Goal: Information Seeking & Learning: Learn about a topic

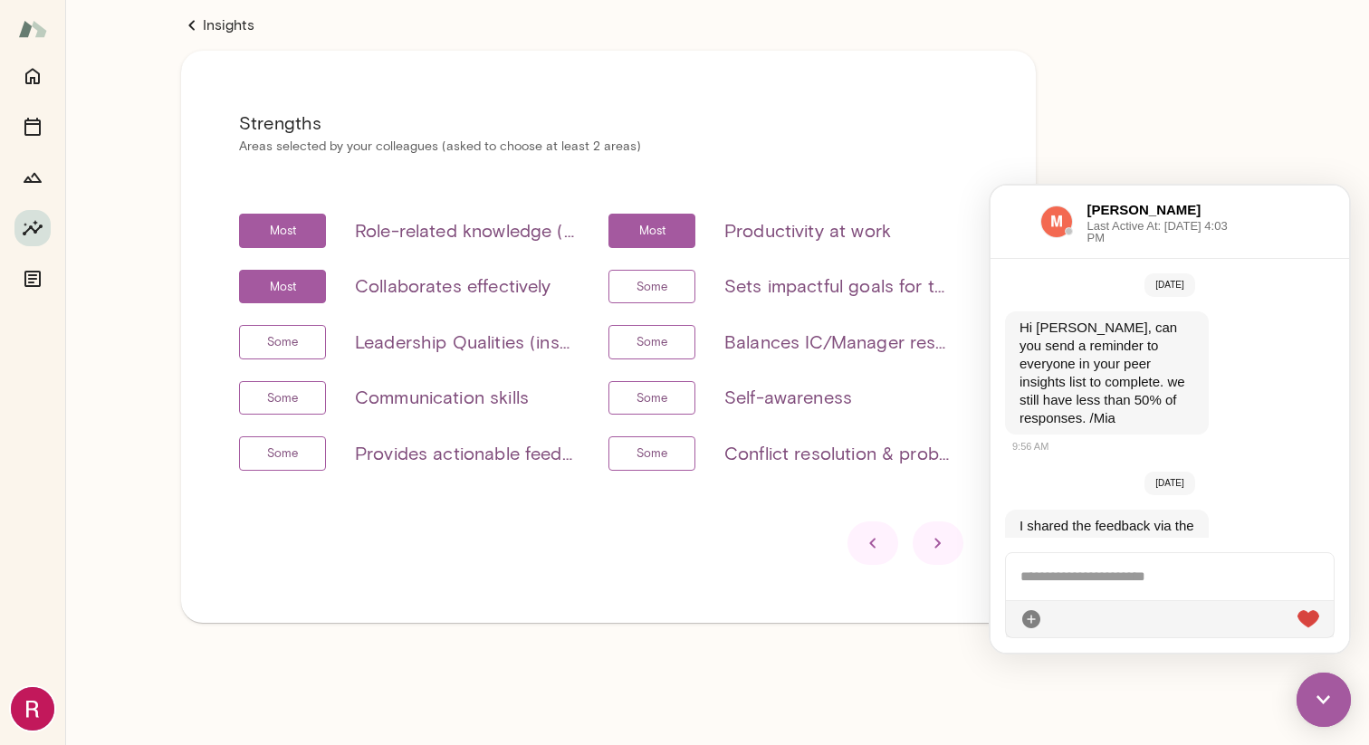
scroll to position [96, 0]
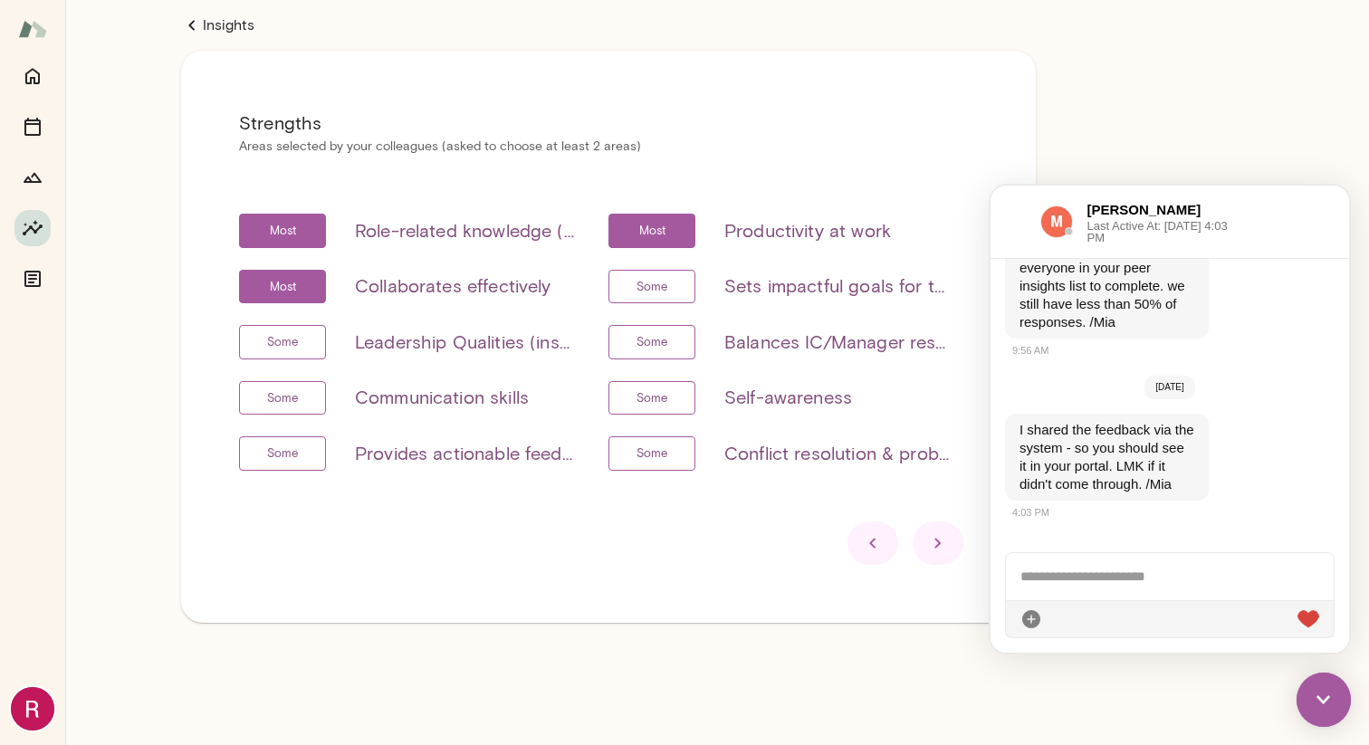
click at [520, 232] on h6 "Role-related knowledge (know-how, skills, etc)" at bounding box center [467, 230] width 224 height 29
click at [1272, 177] on main "Insights Strengths Areas selected by your colleagues (asked to choose at least …" at bounding box center [717, 372] width 1304 height 745
click at [928, 545] on icon at bounding box center [938, 543] width 22 height 22
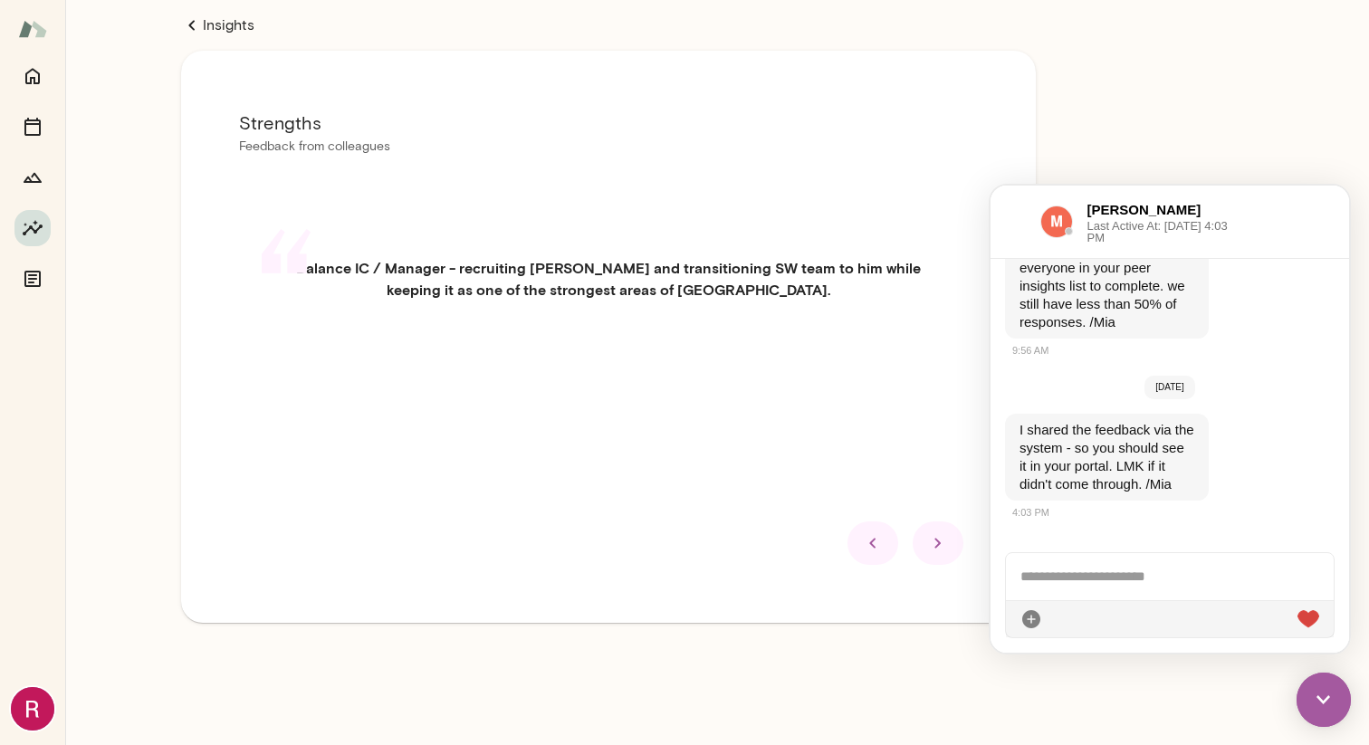
click at [868, 544] on icon at bounding box center [873, 543] width 22 height 22
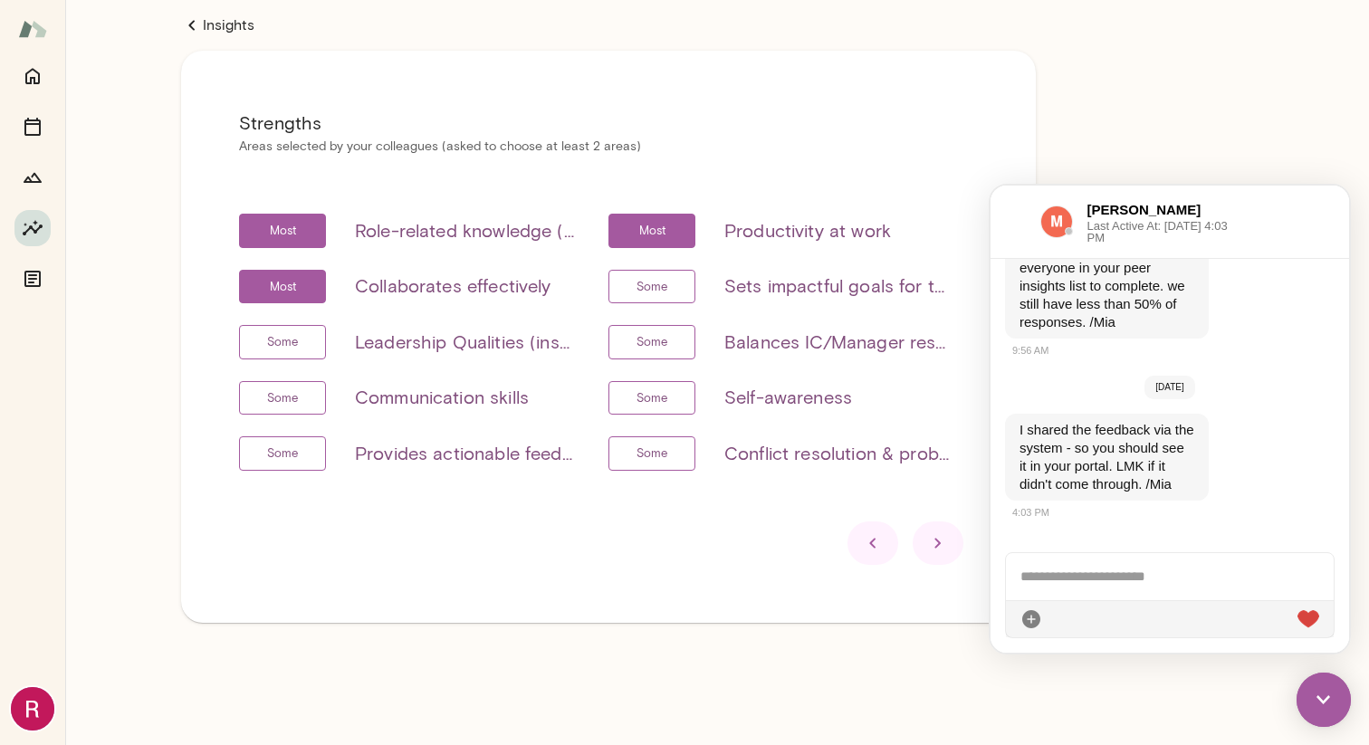
click at [931, 530] on div at bounding box center [937, 542] width 51 height 43
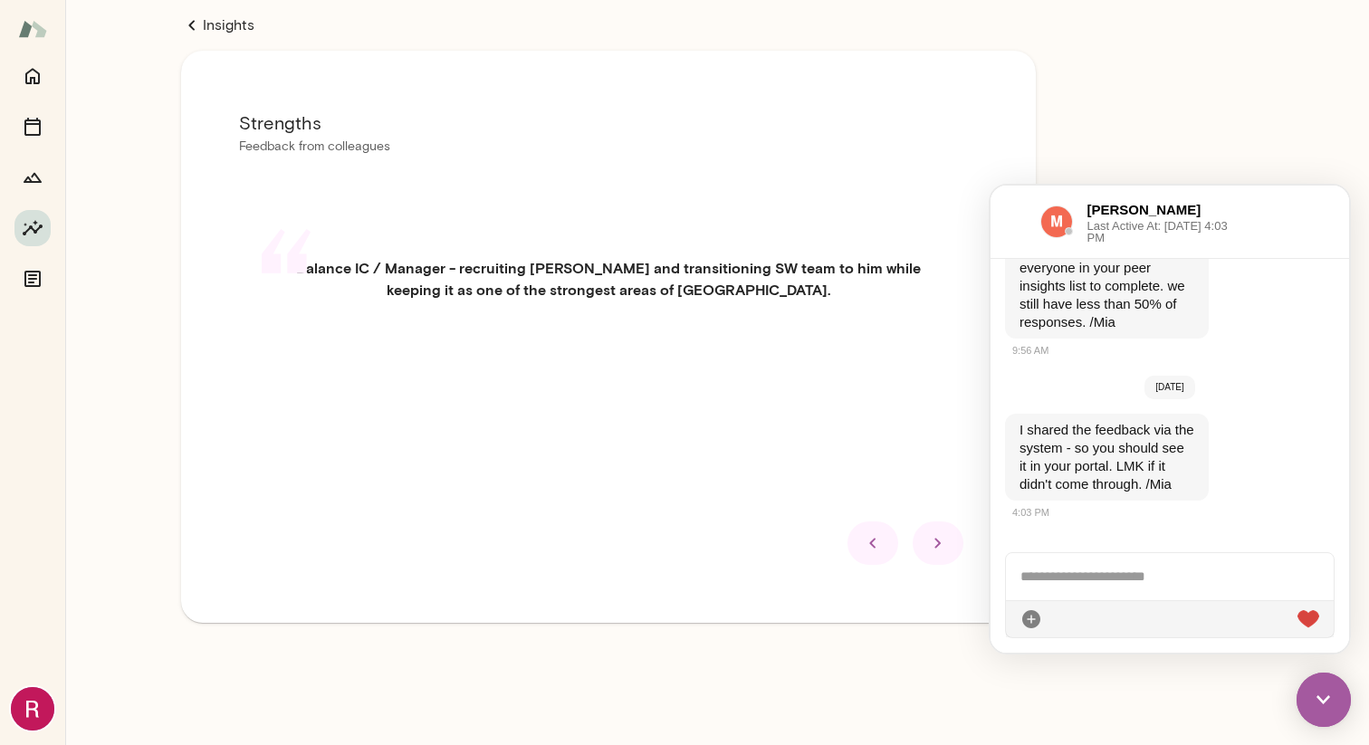
click at [931, 530] on div at bounding box center [937, 542] width 51 height 43
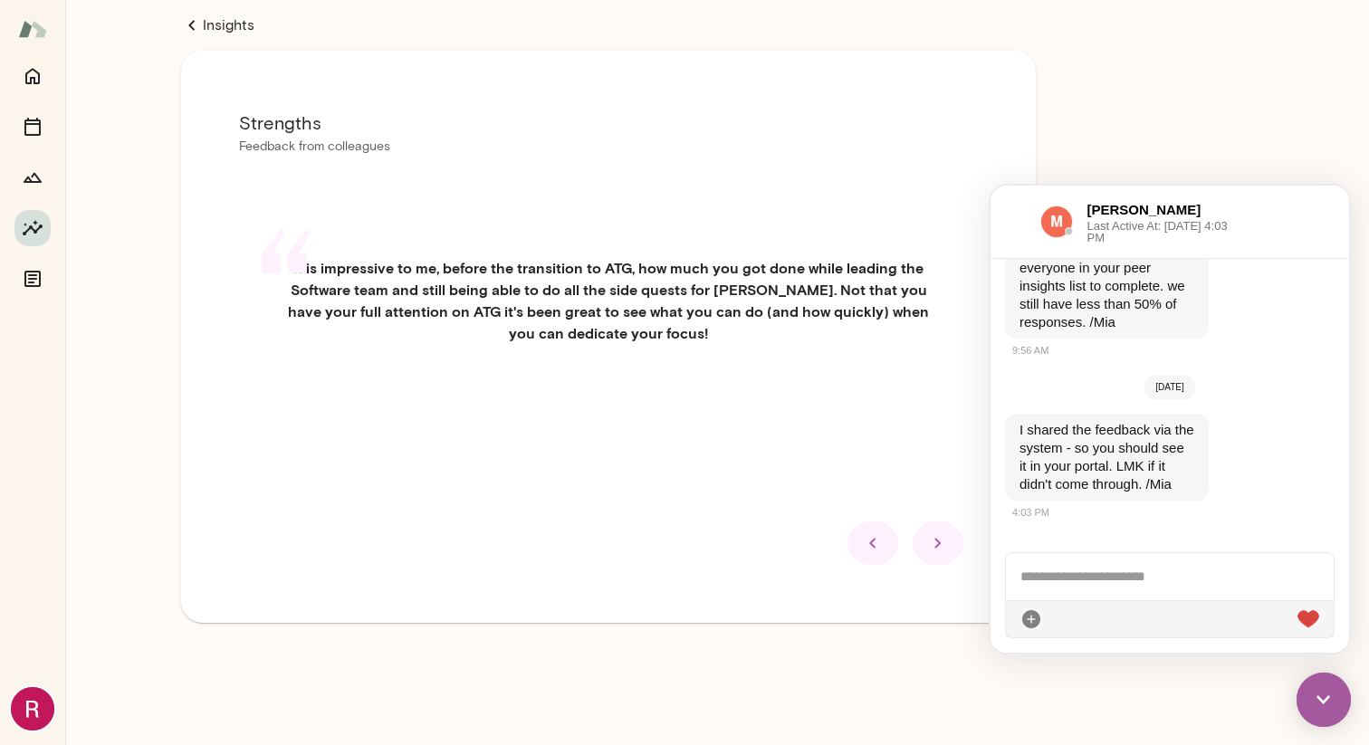
click at [955, 565] on div at bounding box center [937, 542] width 51 height 43
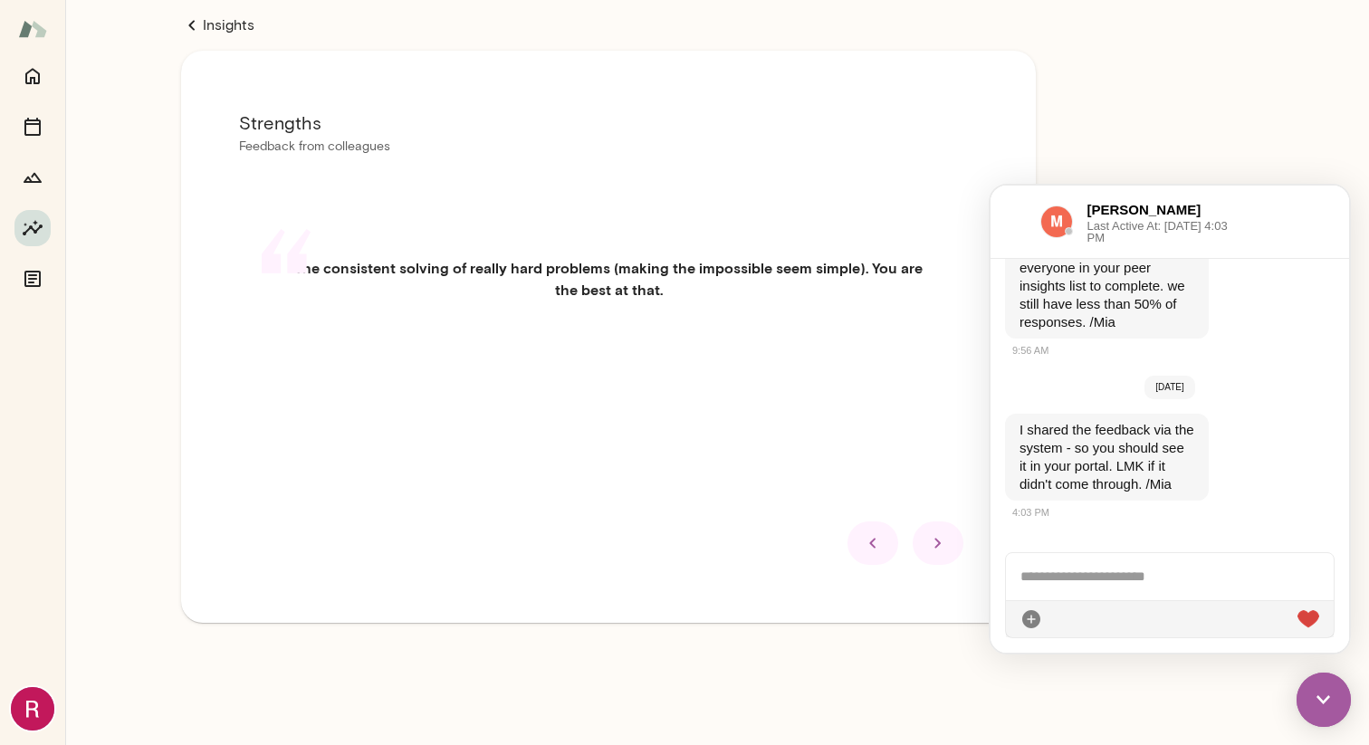
click at [932, 551] on icon at bounding box center [938, 543] width 22 height 22
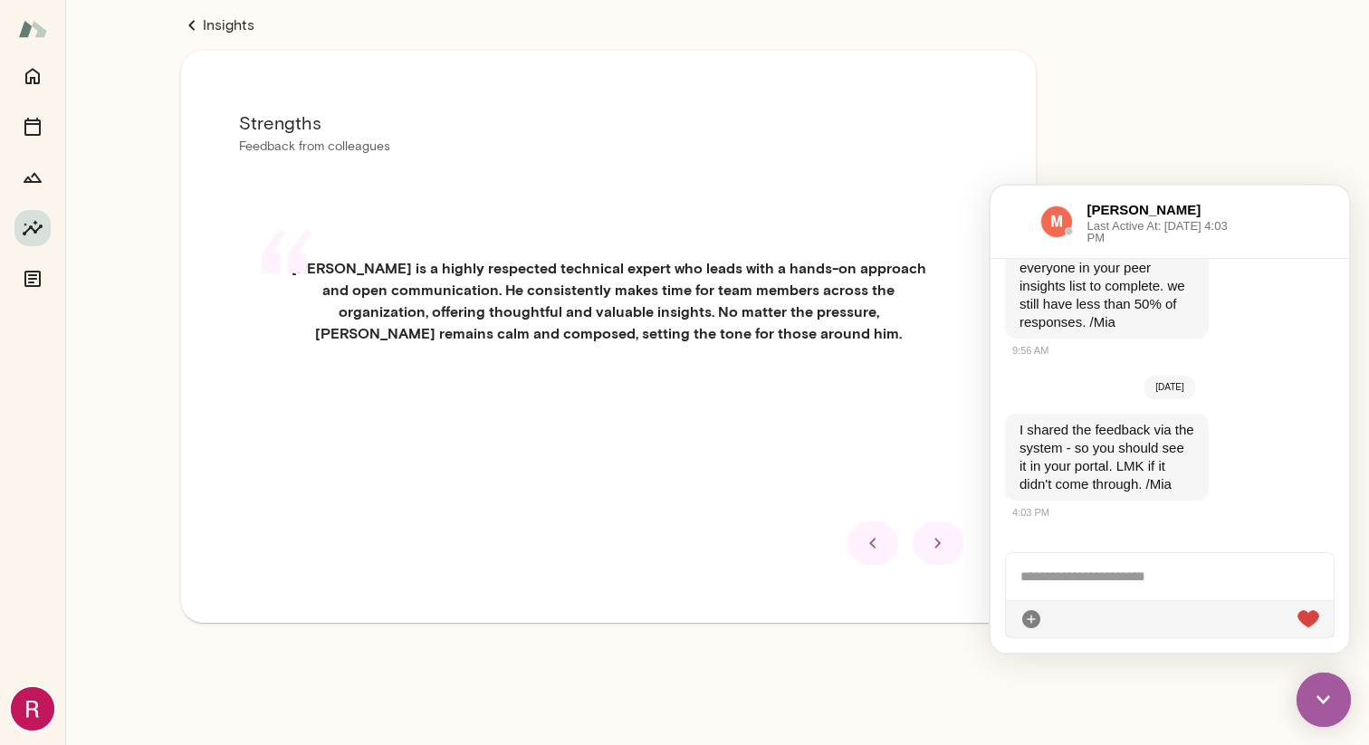
click at [959, 565] on div at bounding box center [937, 542] width 51 height 43
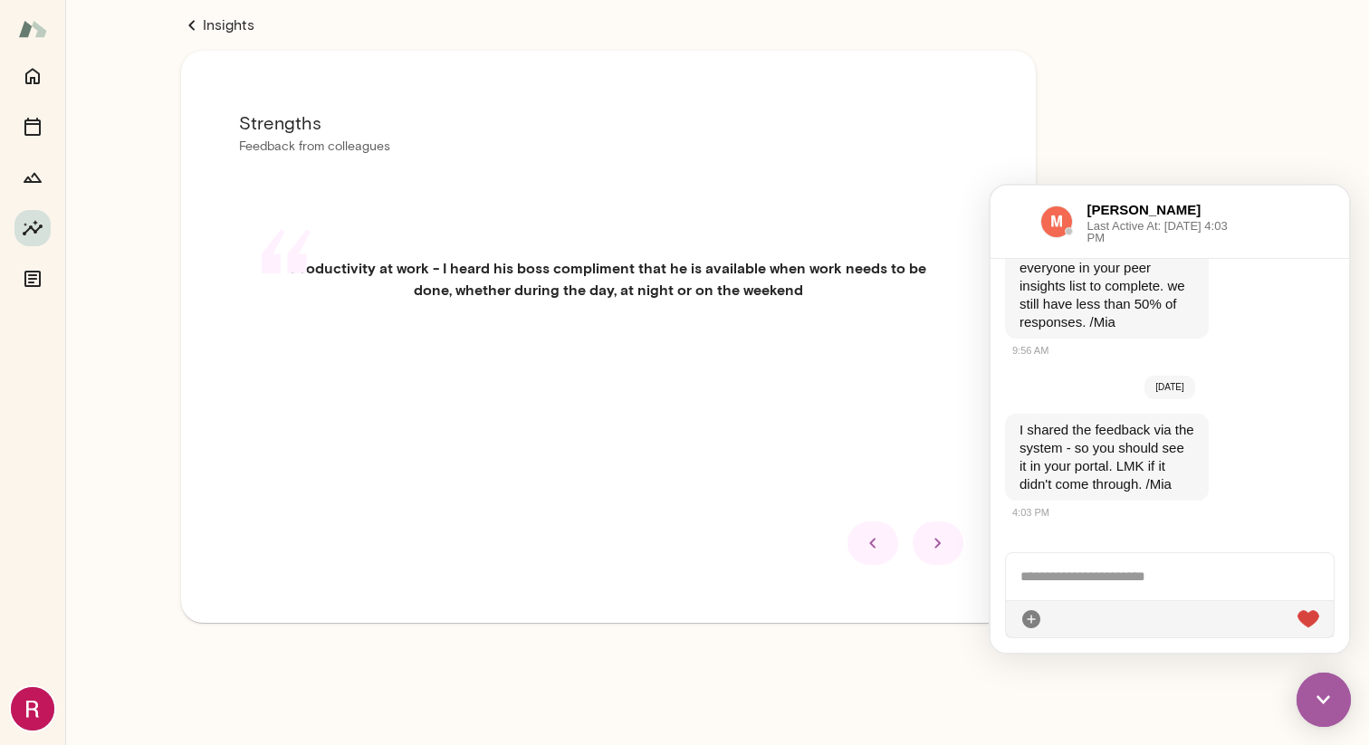
click at [950, 546] on div at bounding box center [937, 542] width 51 height 43
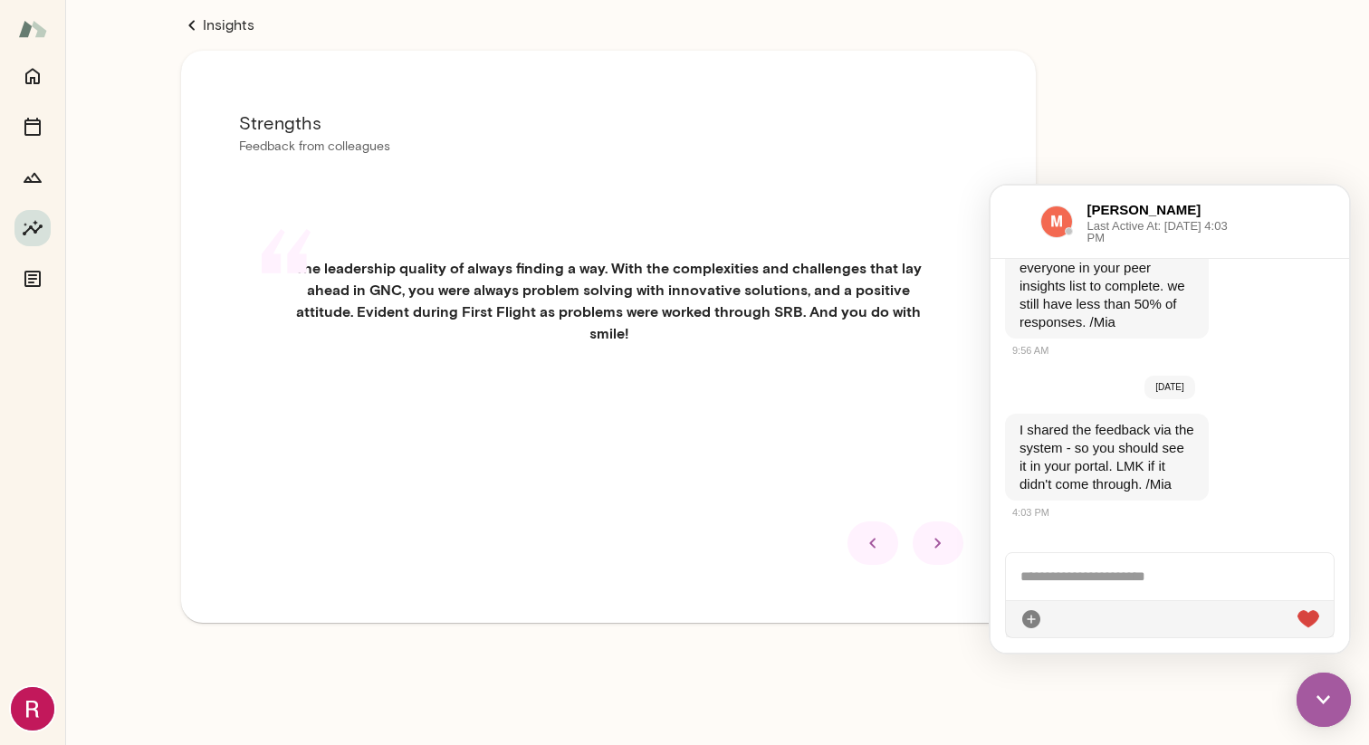
click at [944, 554] on icon at bounding box center [938, 543] width 22 height 22
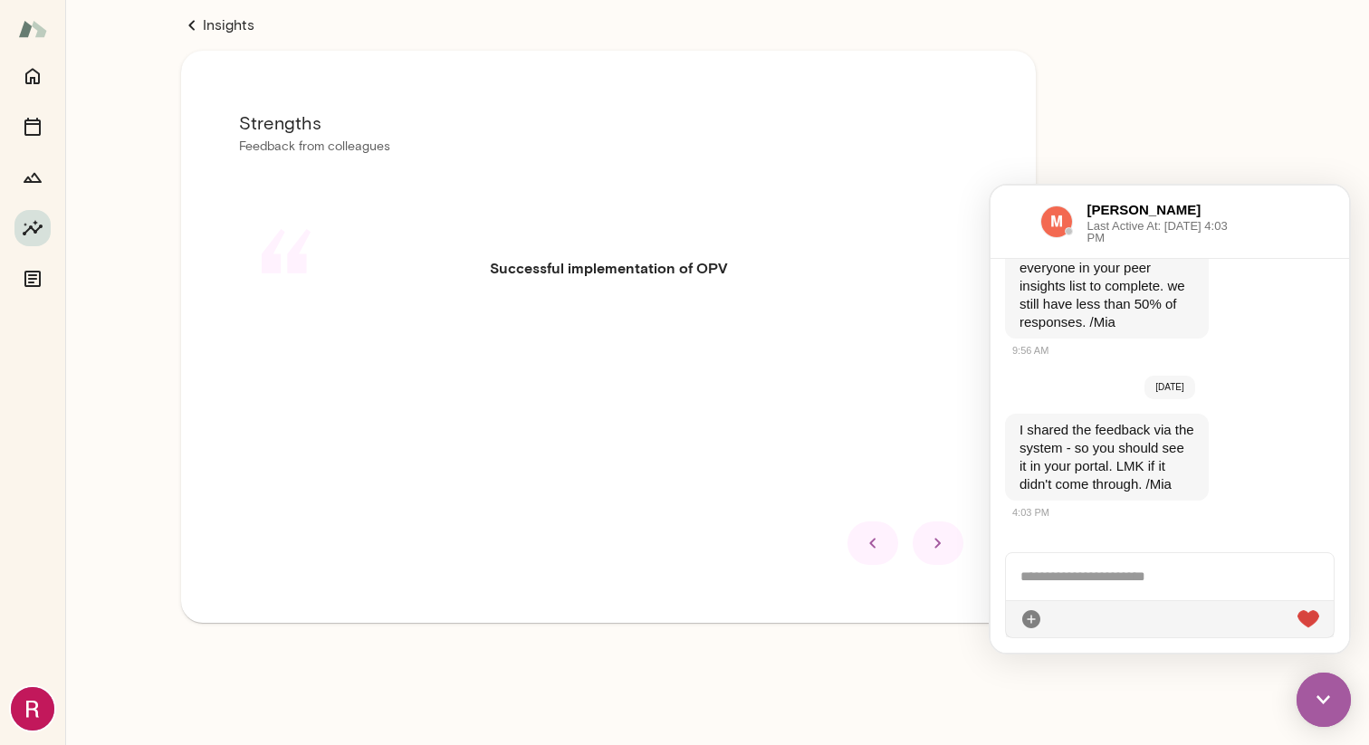
click at [939, 532] on icon at bounding box center [938, 543] width 22 height 22
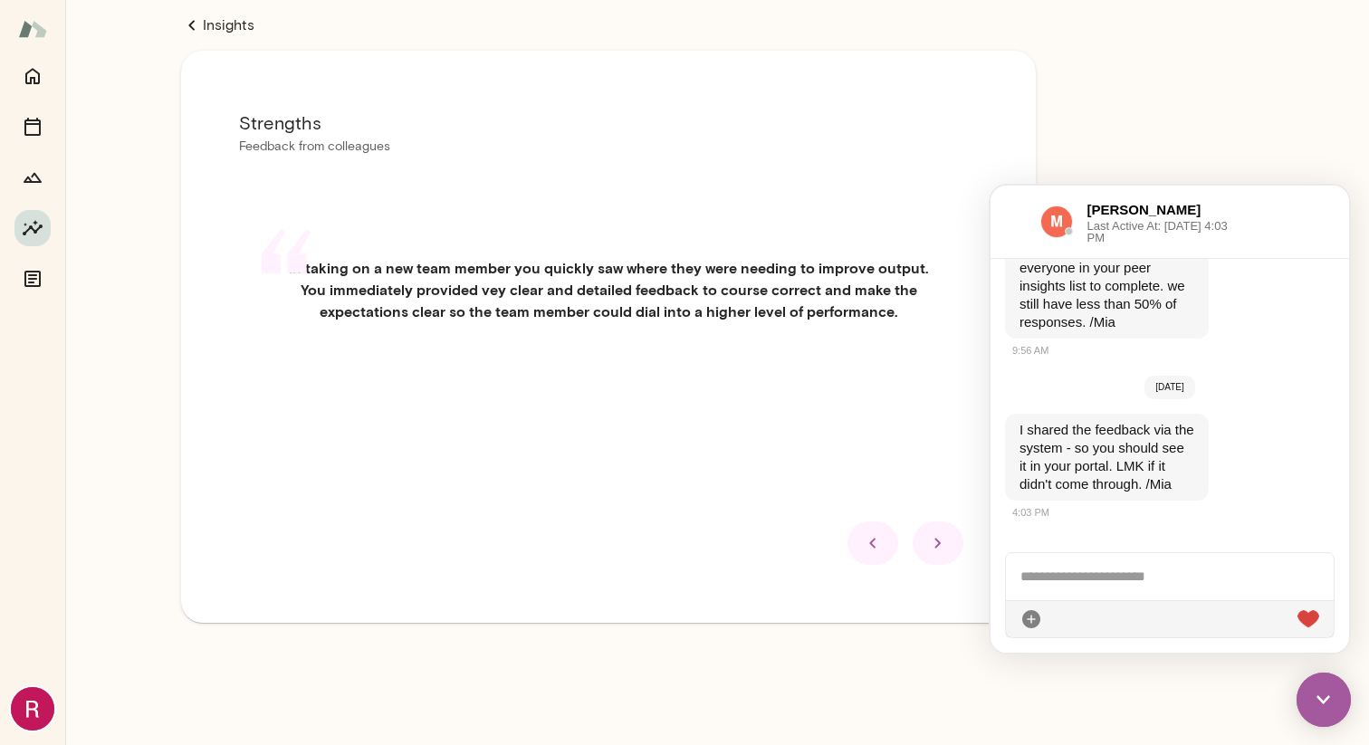
click at [942, 559] on div at bounding box center [937, 542] width 51 height 43
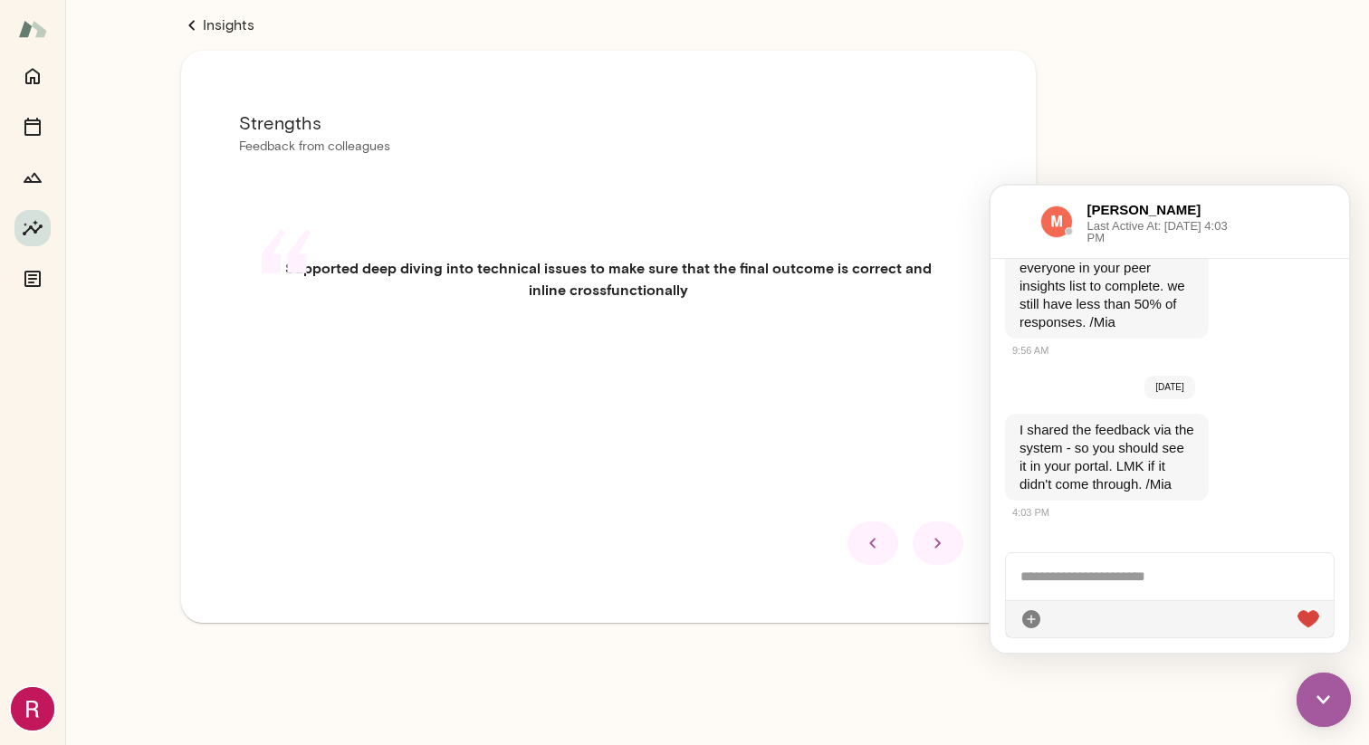
click at [888, 565] on div "Strengths Feedback from colleagues “ Supported deep diving into technical issue…" at bounding box center [608, 337] width 855 height 572
click at [880, 552] on icon at bounding box center [873, 543] width 22 height 22
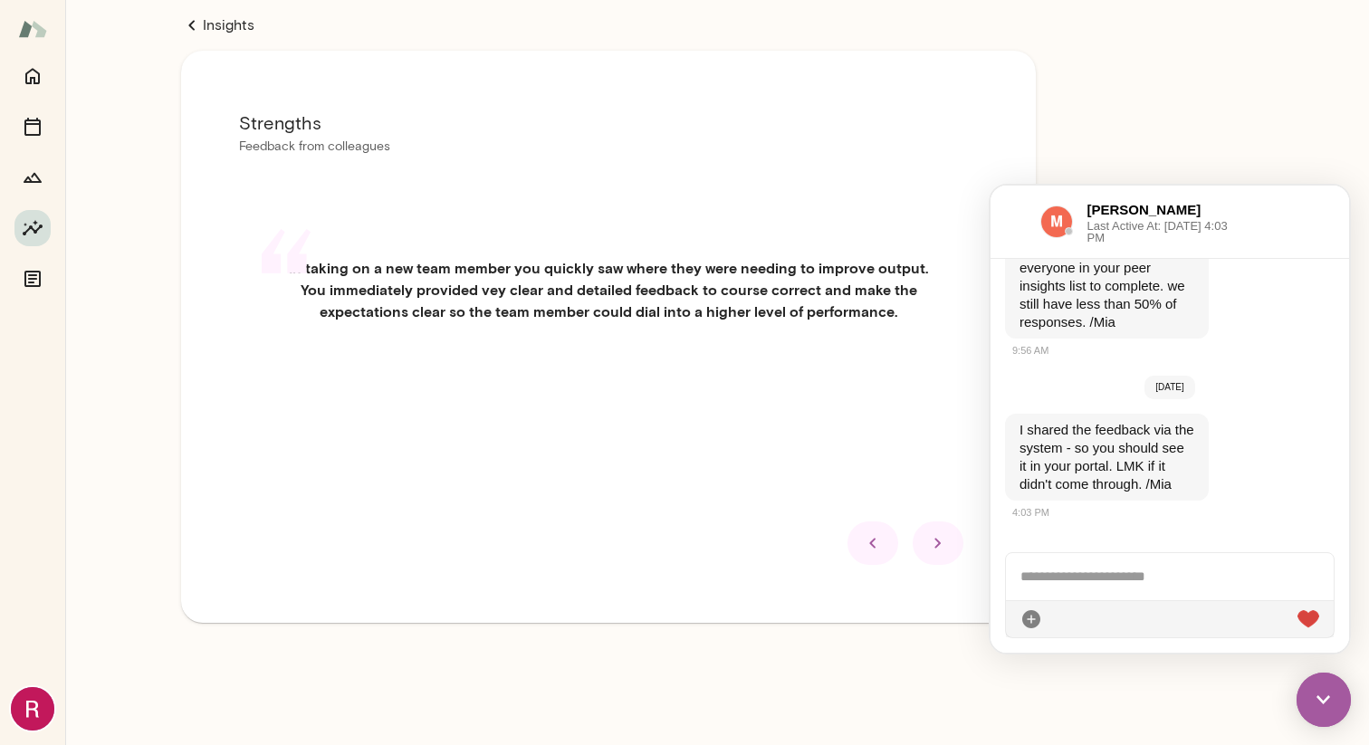
click at [940, 559] on div at bounding box center [937, 542] width 51 height 43
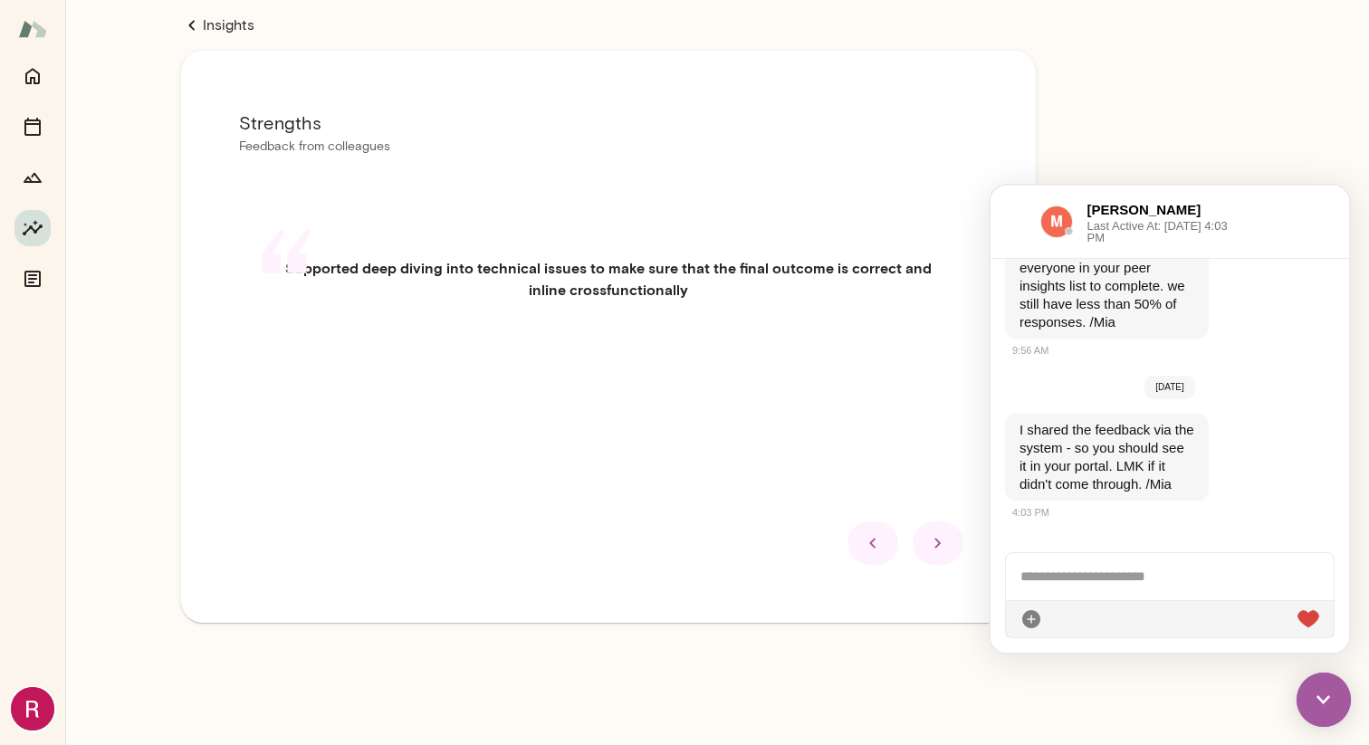
click at [941, 537] on icon at bounding box center [938, 543] width 22 height 22
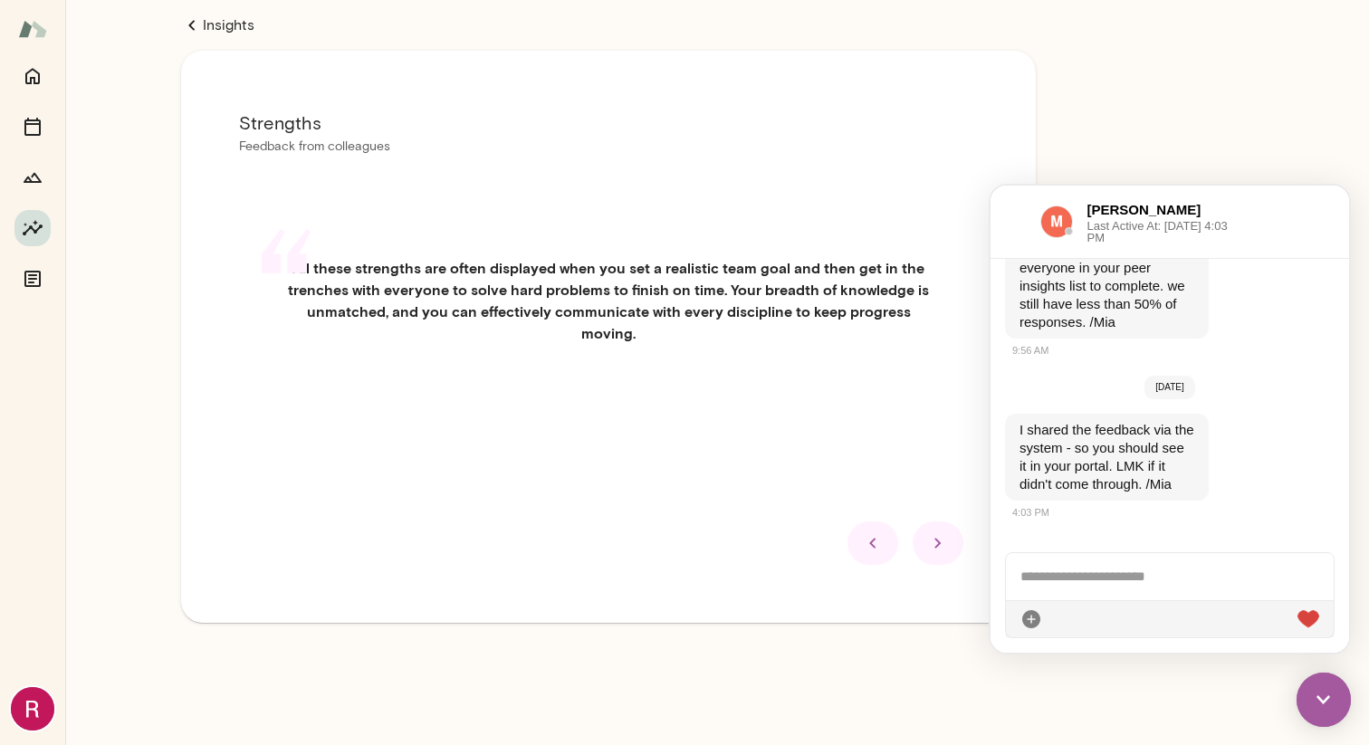
click at [941, 554] on icon at bounding box center [938, 543] width 22 height 22
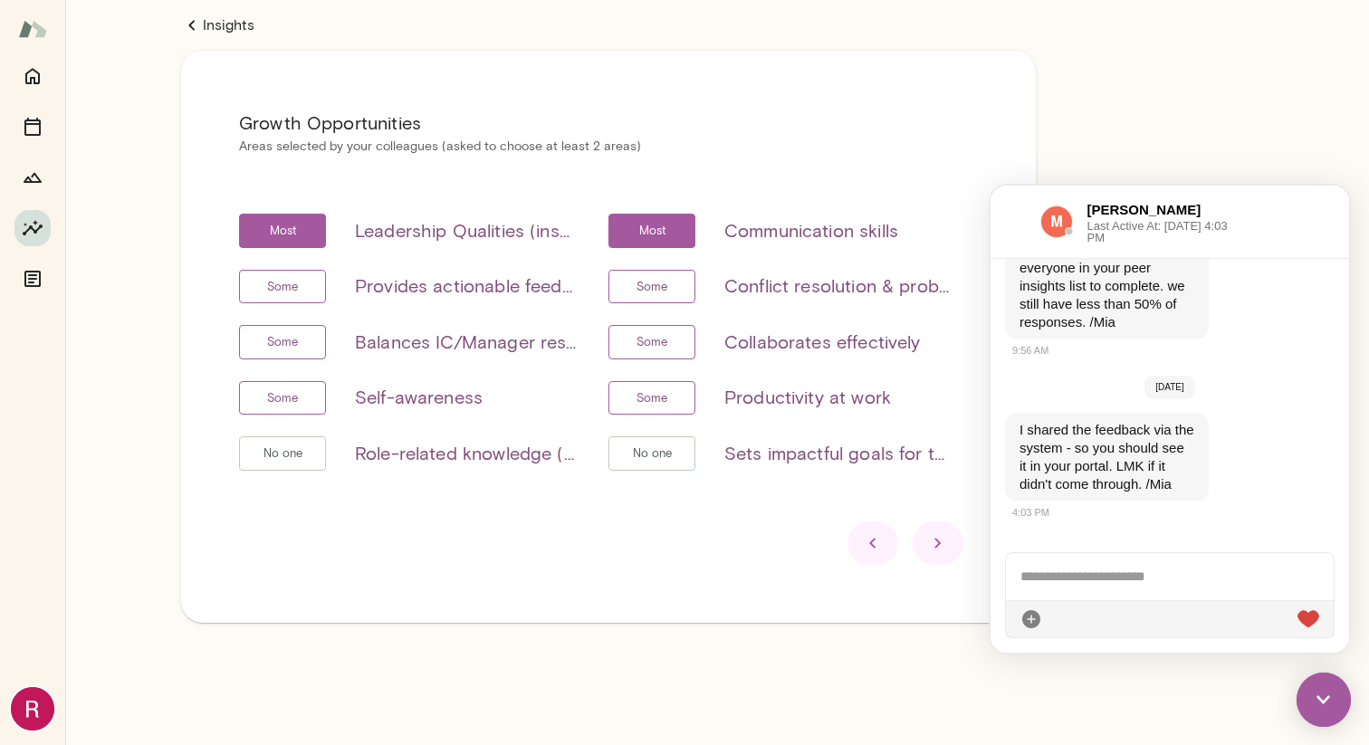
click at [883, 543] on icon at bounding box center [873, 543] width 22 height 22
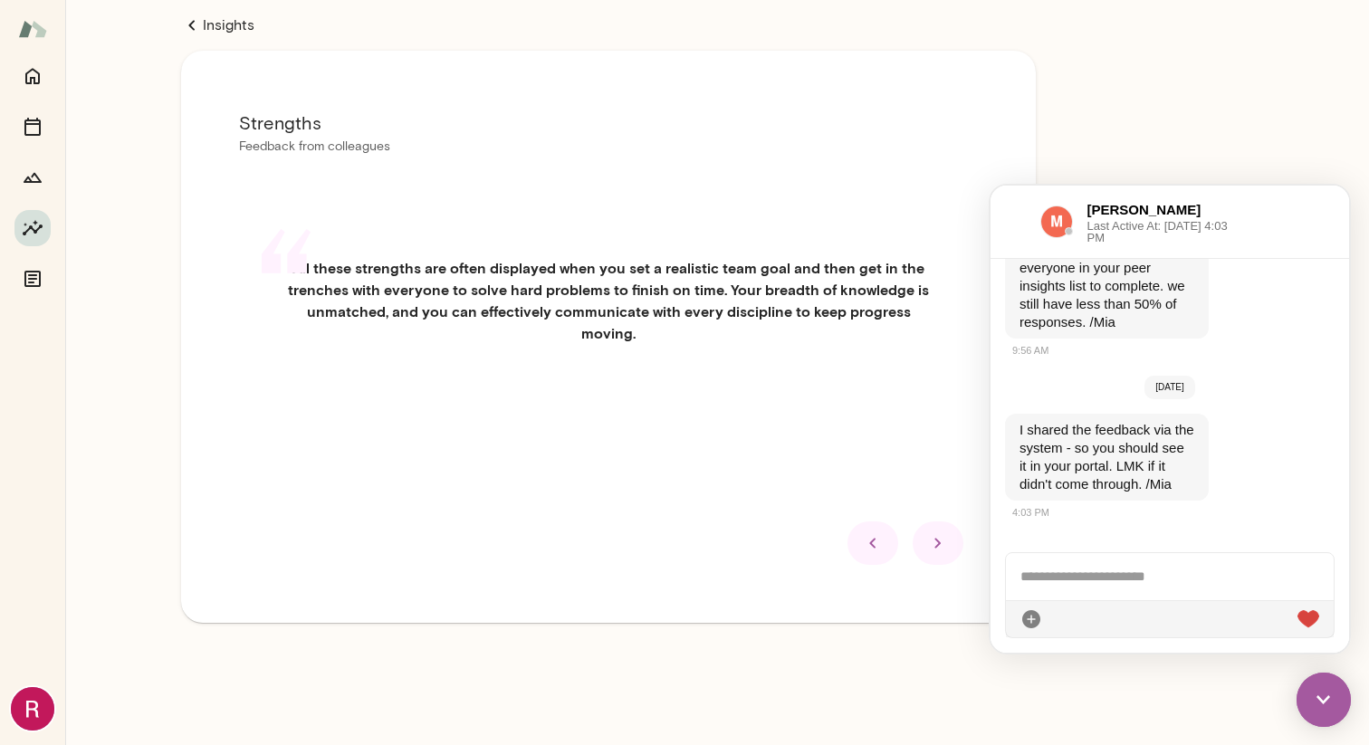
click at [866, 554] on icon at bounding box center [873, 543] width 22 height 22
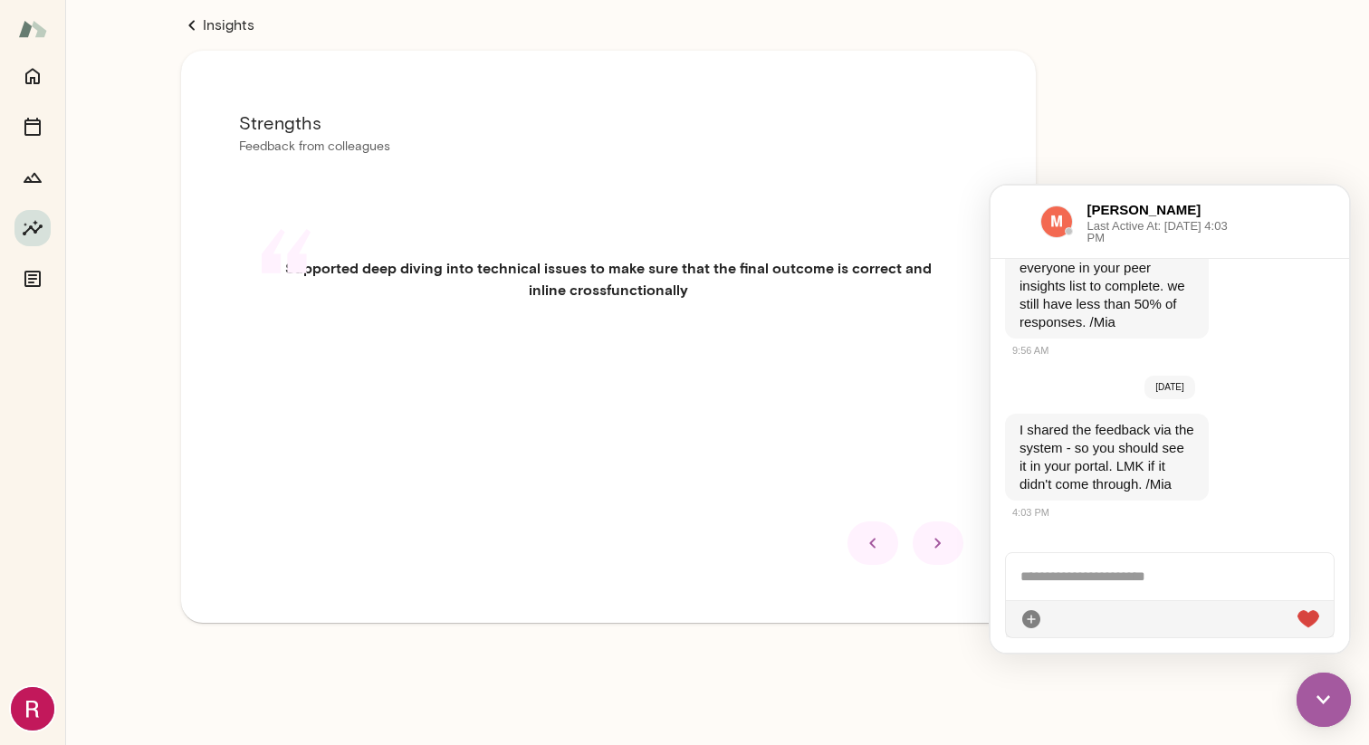
click at [872, 543] on icon at bounding box center [873, 543] width 22 height 22
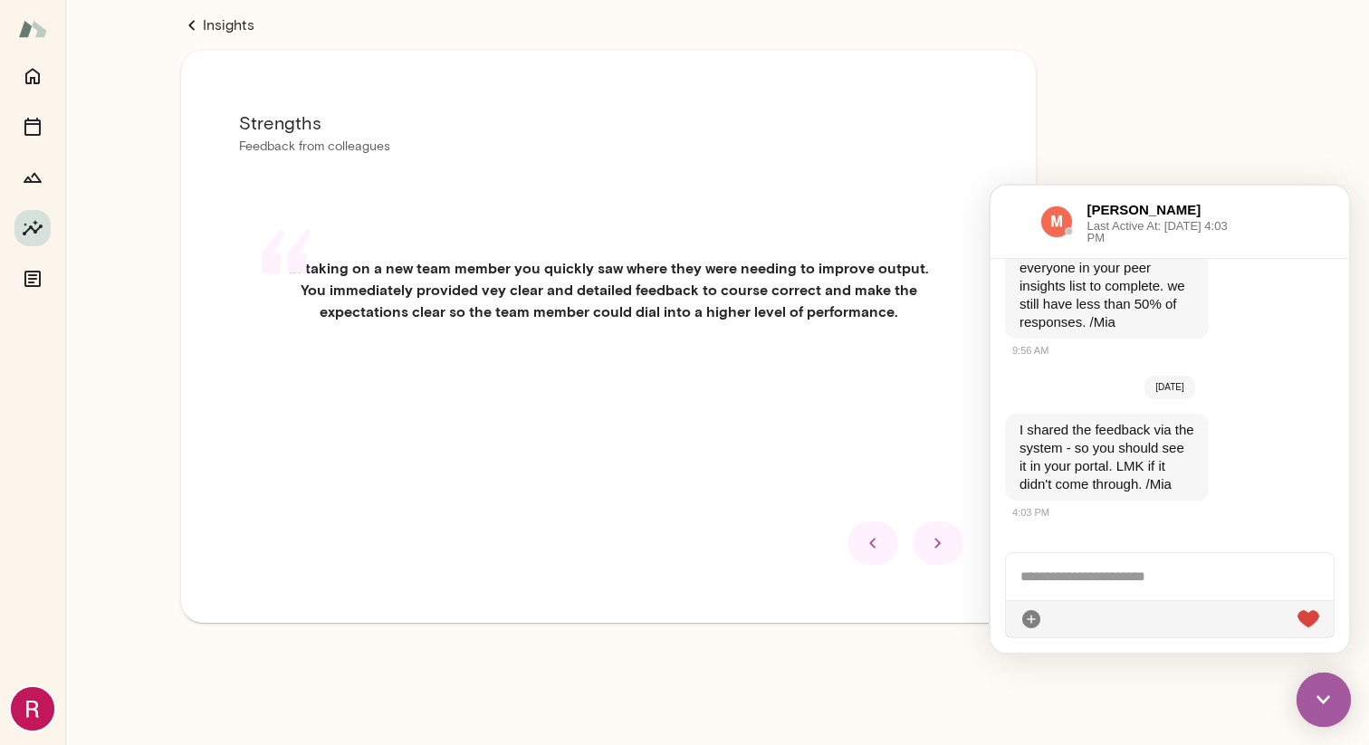
click at [944, 554] on icon at bounding box center [938, 543] width 22 height 22
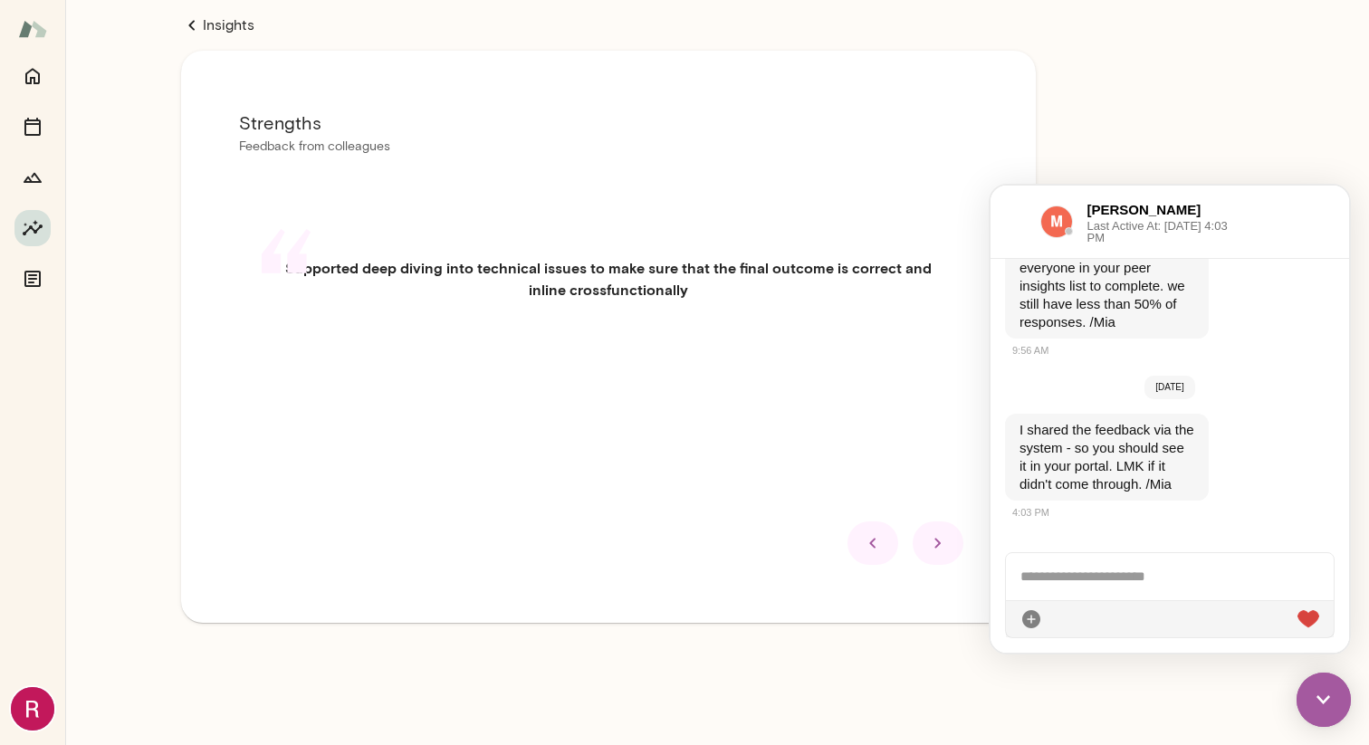
click at [938, 549] on icon at bounding box center [938, 543] width 22 height 22
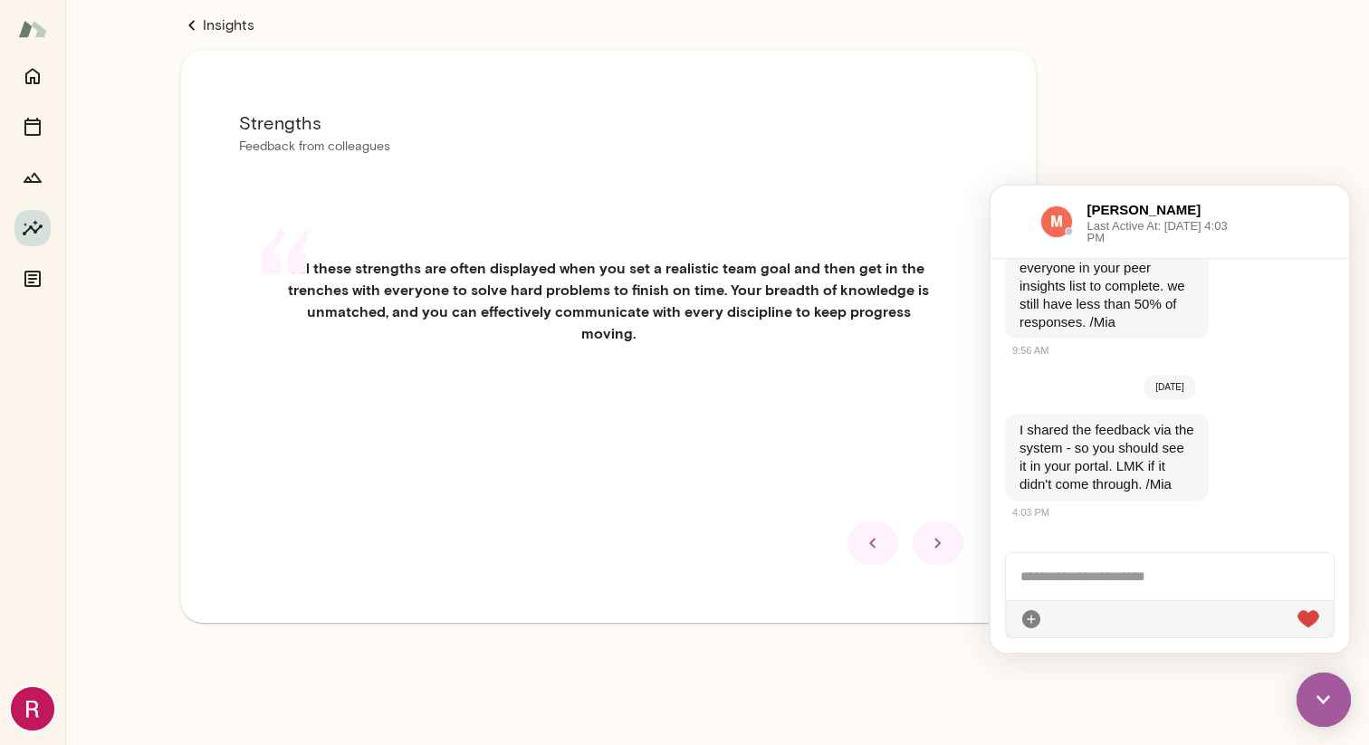
click at [941, 554] on icon at bounding box center [938, 543] width 22 height 22
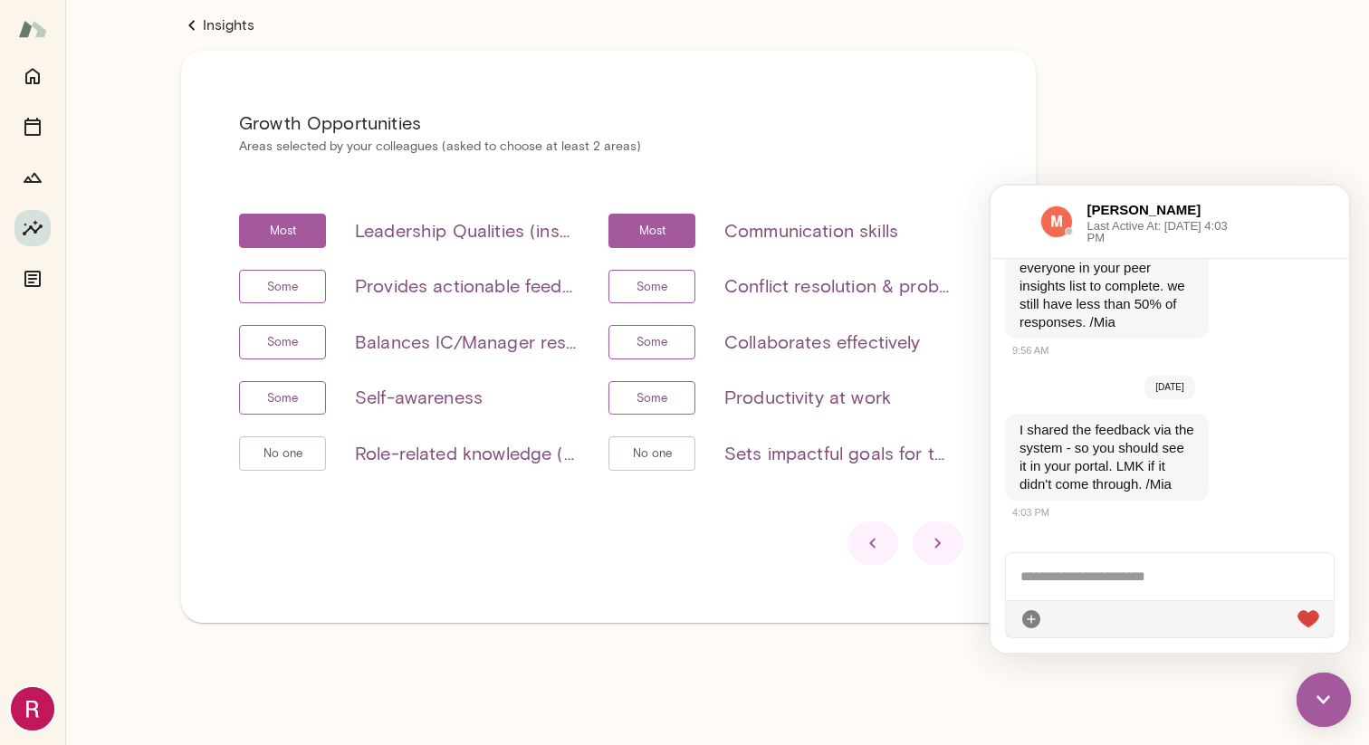
click at [941, 539] on icon at bounding box center [938, 543] width 22 height 22
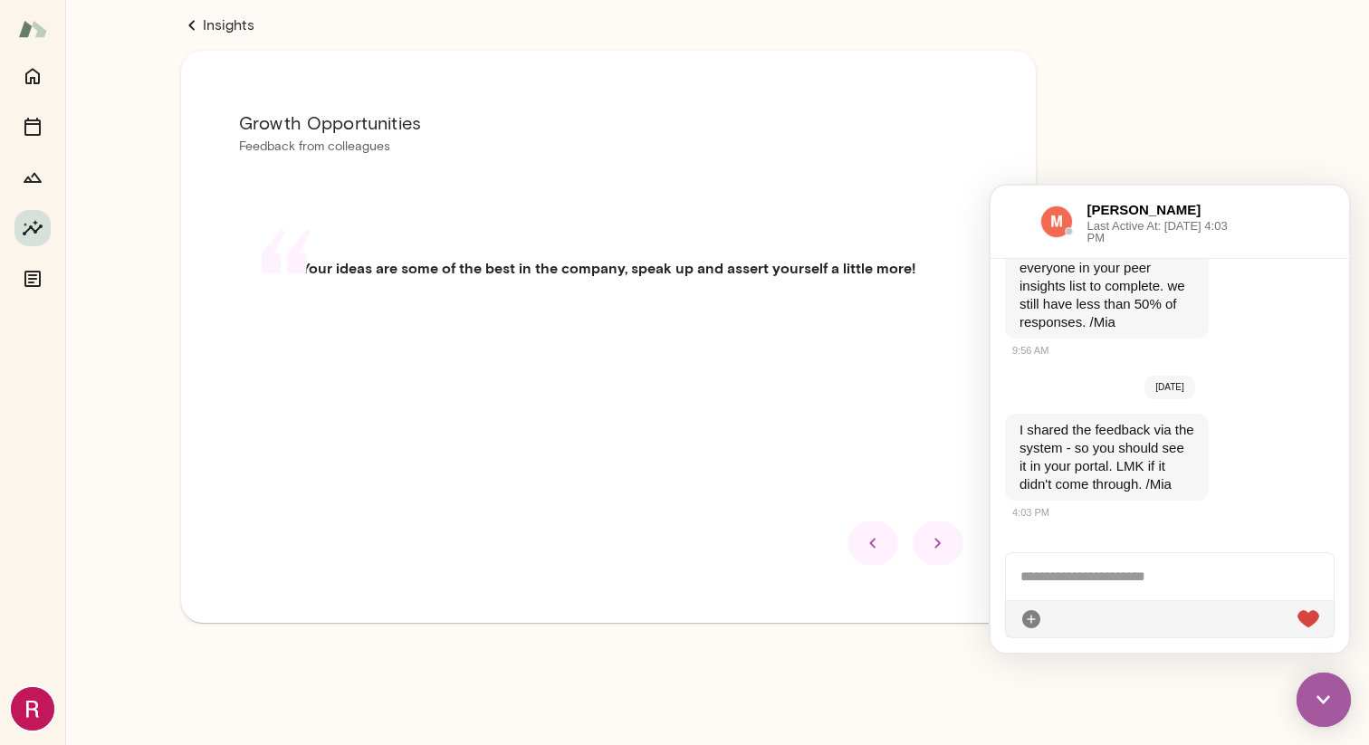
click at [951, 530] on div at bounding box center [937, 542] width 51 height 43
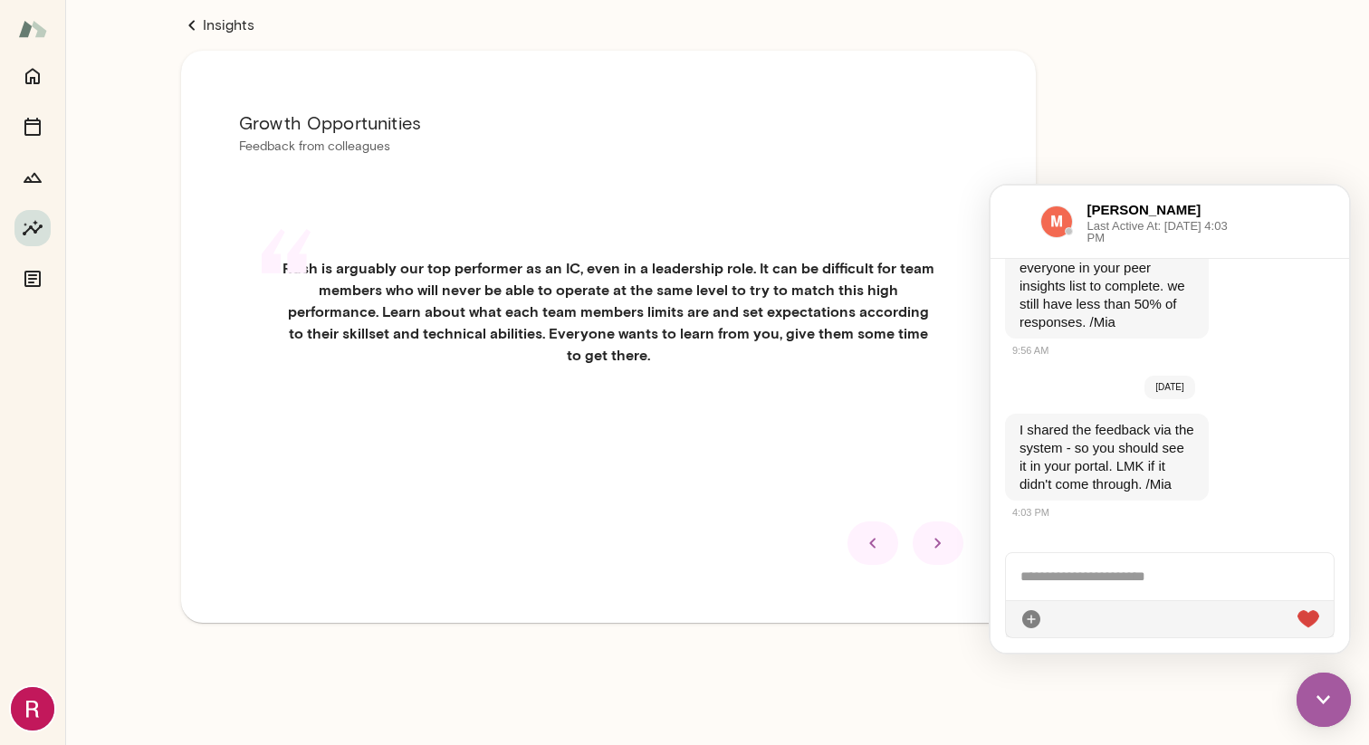
click at [937, 554] on icon at bounding box center [938, 543] width 22 height 22
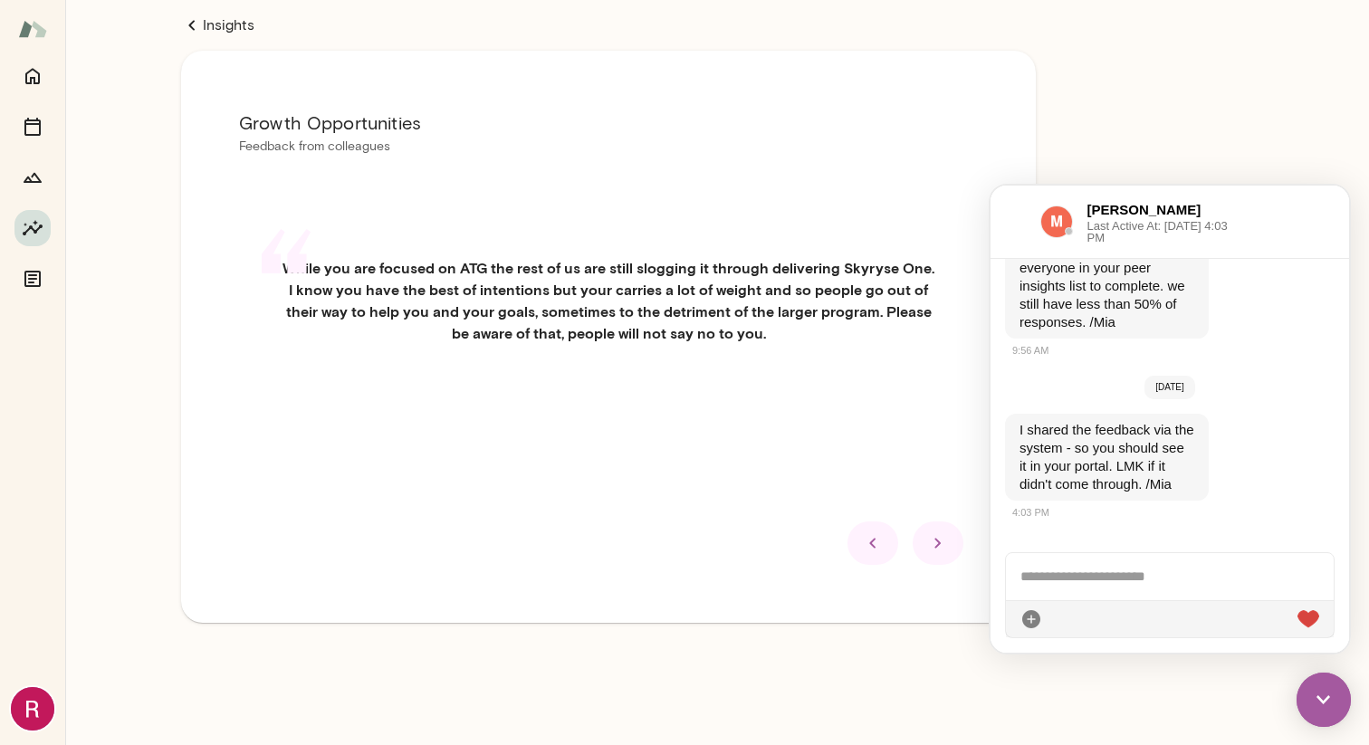
click at [938, 554] on icon at bounding box center [938, 543] width 22 height 22
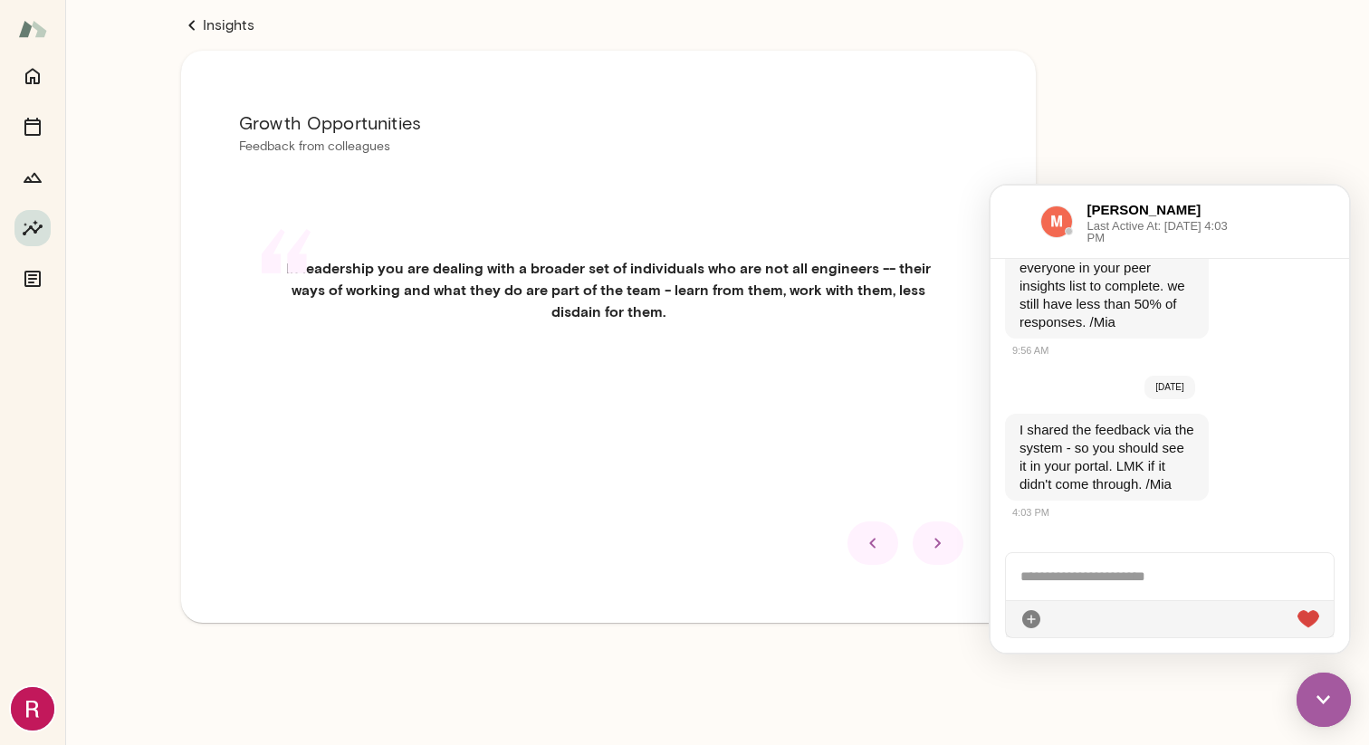
click at [942, 534] on icon at bounding box center [938, 543] width 22 height 22
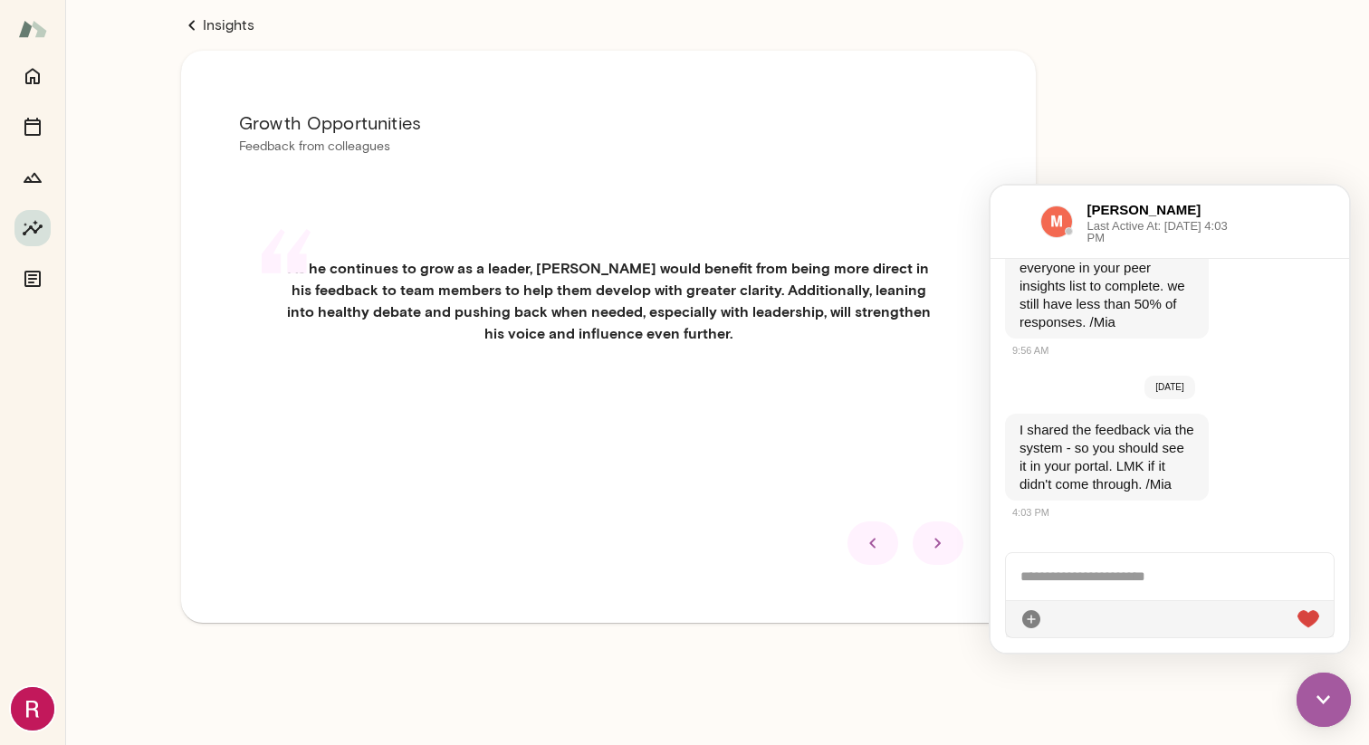
click at [941, 554] on icon at bounding box center [938, 543] width 22 height 22
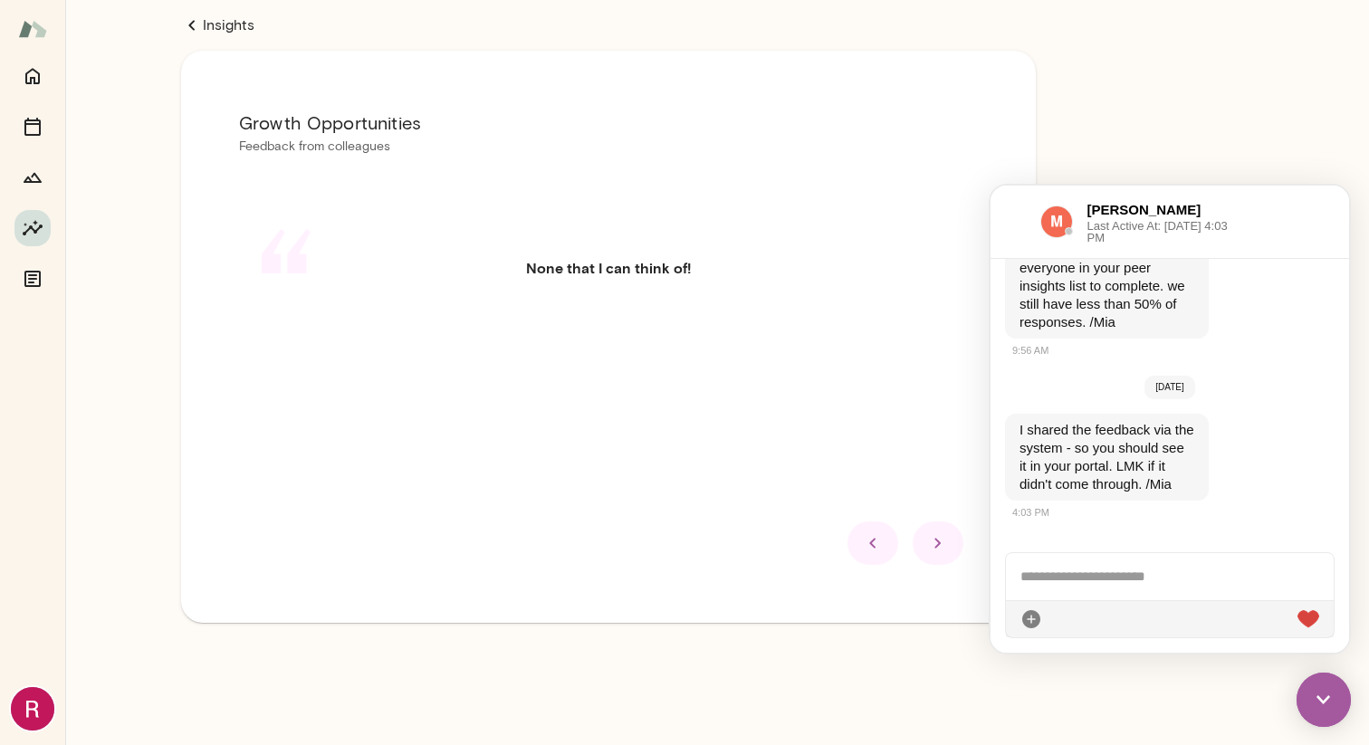
click at [931, 544] on icon at bounding box center [938, 543] width 22 height 22
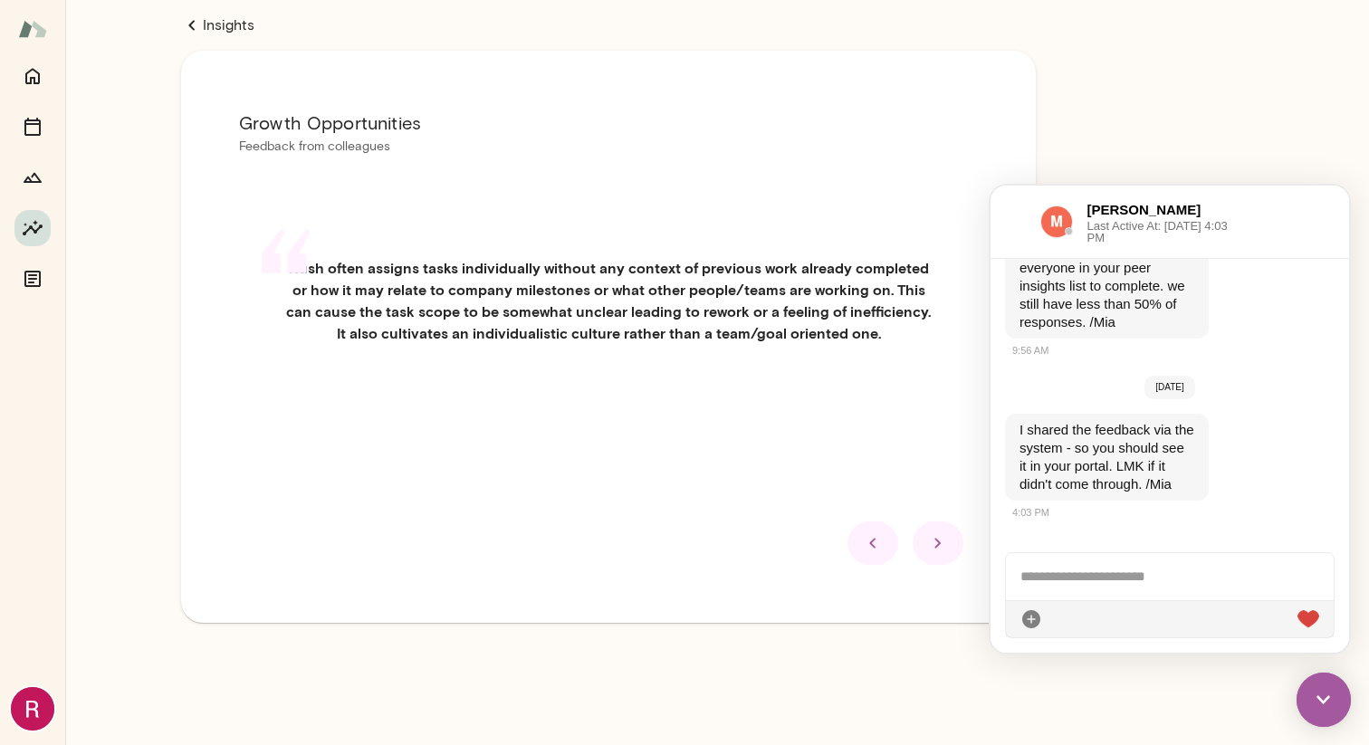
click at [208, 31] on link "Insights" at bounding box center [608, 25] width 855 height 22
